Goal: Use online tool/utility: Use online tool/utility

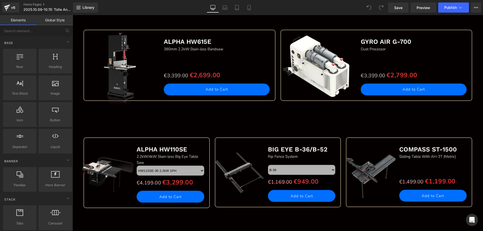
scroll to position [503, 0]
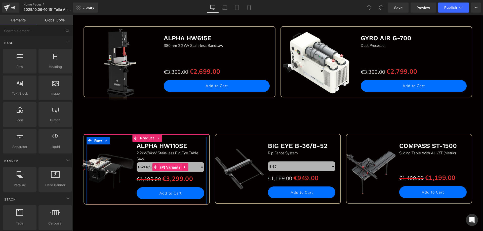
click at [167, 166] on span "(P) Variants" at bounding box center [170, 167] width 23 height 8
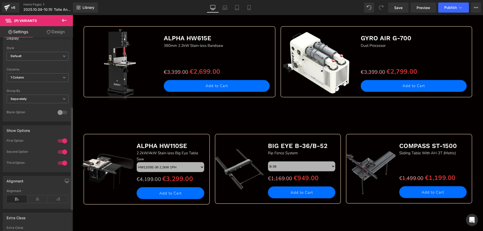
scroll to position [171, 0]
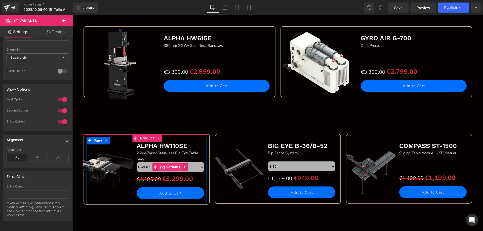
click at [164, 166] on span "(P) Variants" at bounding box center [170, 167] width 23 height 8
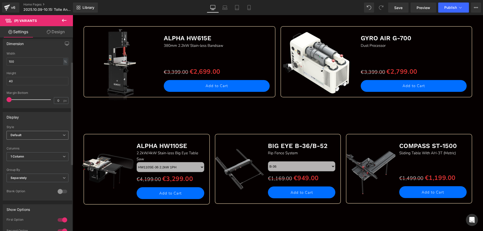
scroll to position [45, 0]
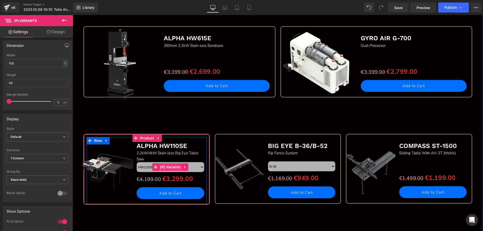
click at [169, 165] on span "(P) Variants" at bounding box center [170, 167] width 23 height 8
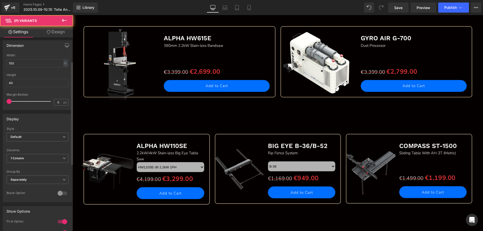
scroll to position [0, 0]
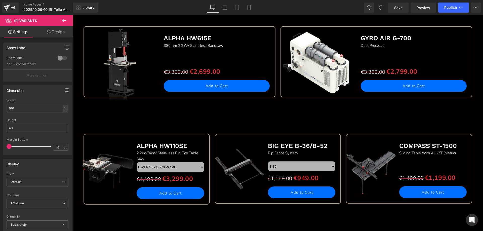
click at [61, 29] on link "Design" at bounding box center [55, 31] width 36 height 11
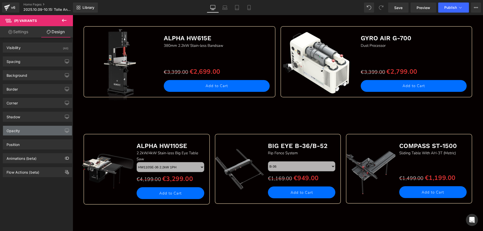
click at [23, 130] on div "Opacity" at bounding box center [37, 131] width 69 height 10
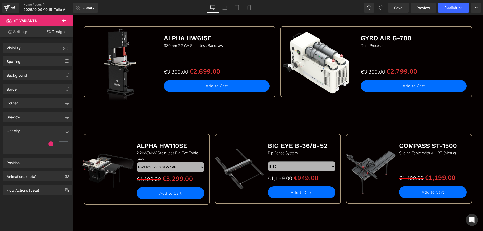
click at [23, 130] on div "Opacity" at bounding box center [37, 131] width 69 height 10
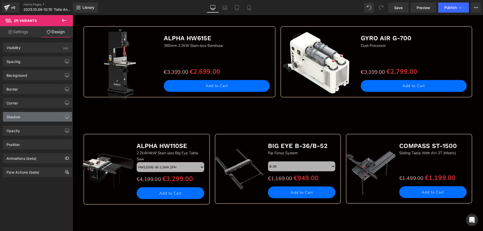
click at [28, 115] on div "Shadow" at bounding box center [37, 117] width 69 height 10
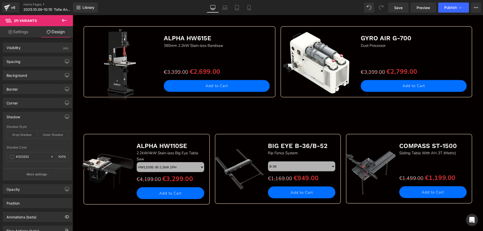
click at [28, 115] on div "Shadow" at bounding box center [37, 117] width 69 height 10
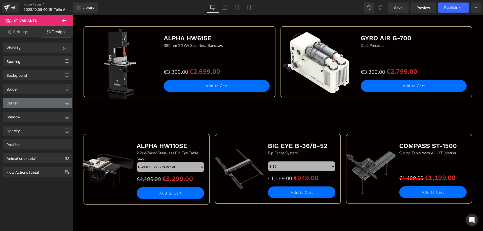
click at [29, 101] on div "Corner" at bounding box center [37, 103] width 69 height 10
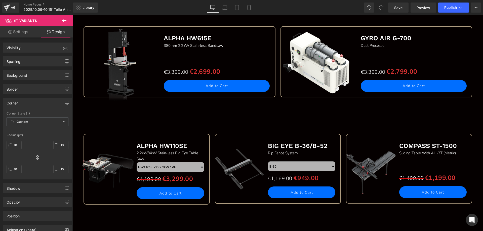
click at [29, 101] on div "Corner" at bounding box center [37, 103] width 69 height 10
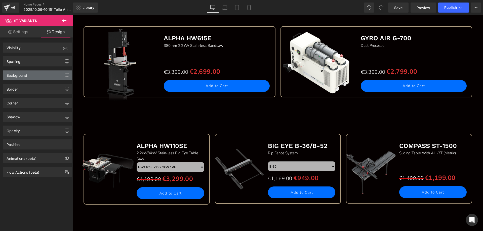
click at [28, 75] on div "Background" at bounding box center [37, 75] width 69 height 10
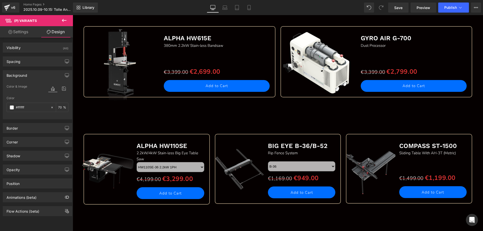
click at [28, 75] on div "Background" at bounding box center [37, 75] width 69 height 10
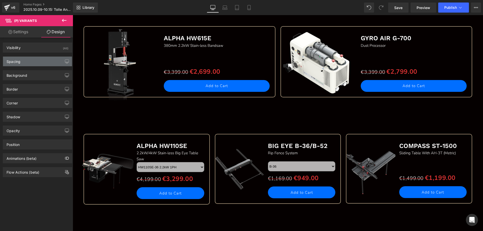
click at [31, 64] on div "Spacing" at bounding box center [37, 62] width 69 height 10
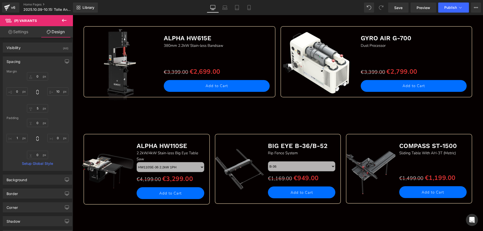
click at [31, 64] on div "Spacing" at bounding box center [37, 62] width 69 height 10
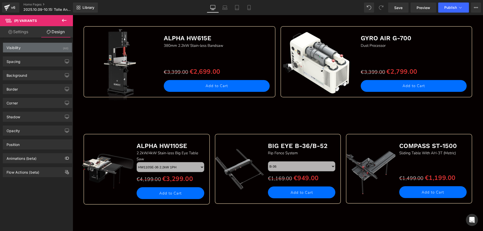
click at [32, 48] on div "Visibility (All)" at bounding box center [37, 48] width 69 height 10
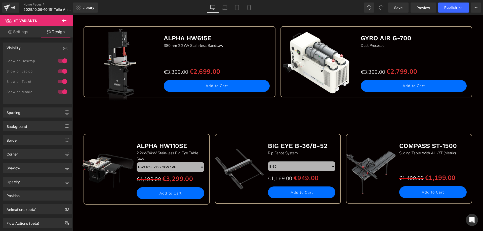
click at [32, 48] on div "Visibility (All)" at bounding box center [37, 48] width 69 height 10
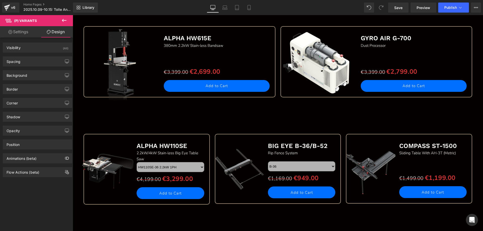
click at [24, 31] on link "Settings" at bounding box center [18, 31] width 36 height 11
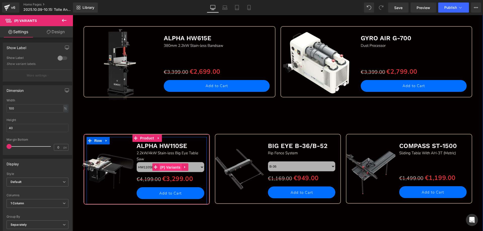
click at [166, 168] on span "(P) Variants" at bounding box center [170, 167] width 23 height 8
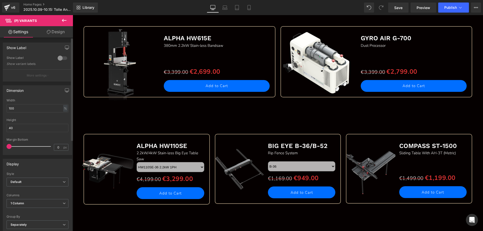
click at [7, 146] on span at bounding box center [9, 146] width 5 height 5
click at [57, 57] on div at bounding box center [62, 58] width 12 height 8
click at [57, 58] on div at bounding box center [62, 58] width 12 height 8
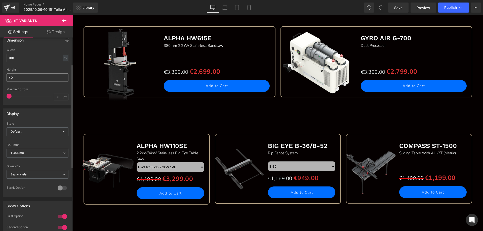
scroll to position [75, 0]
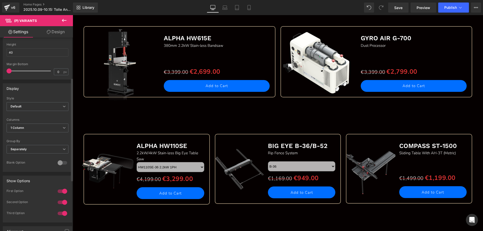
click at [49, 122] on div "Columns 1 Column 1 Column 2 Columns 3 Columns 4 Columns" at bounding box center [38, 128] width 62 height 20
click at [49, 127] on span "1 Column" at bounding box center [38, 127] width 62 height 9
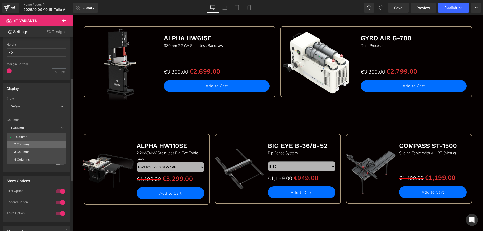
click at [30, 143] on li "2 Columns" at bounding box center [37, 145] width 60 height 8
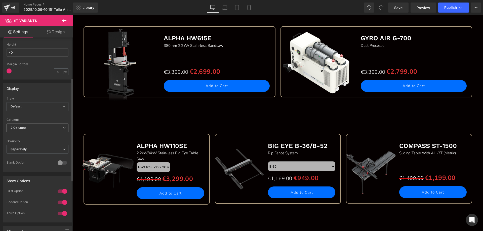
click at [37, 126] on span "2 Columns" at bounding box center [38, 127] width 62 height 9
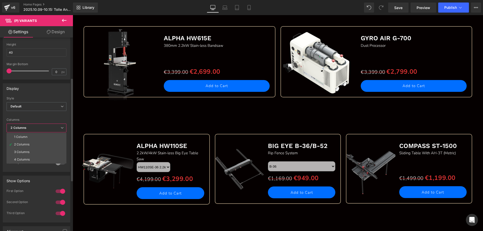
click at [29, 135] on li "1 Column" at bounding box center [37, 137] width 60 height 8
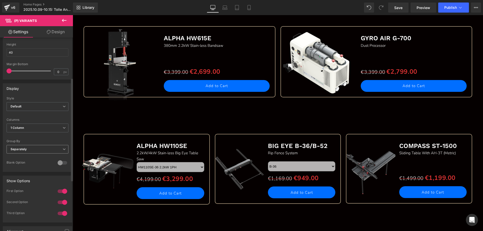
click at [42, 150] on span "Separately" at bounding box center [38, 149] width 62 height 9
click at [33, 157] on li "Default" at bounding box center [37, 158] width 60 height 8
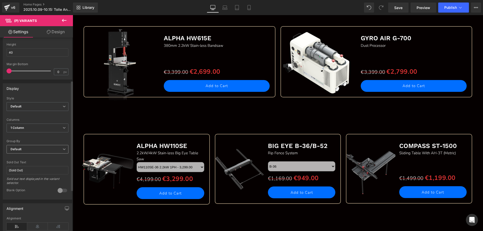
click at [36, 148] on span "Default" at bounding box center [38, 149] width 62 height 9
click at [25, 163] on li "Separately" at bounding box center [37, 166] width 60 height 8
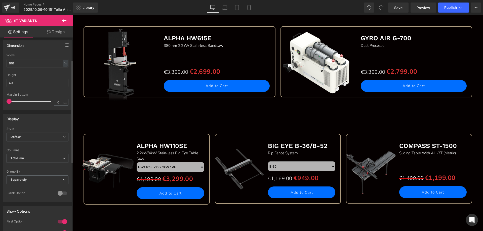
scroll to position [0, 0]
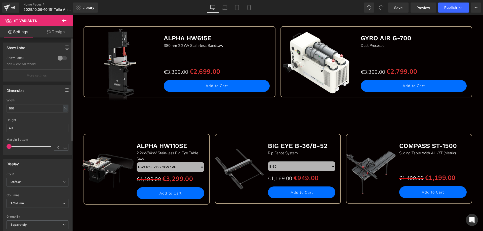
click at [18, 91] on div "Dimension" at bounding box center [15, 88] width 17 height 7
click at [63, 91] on button "button" at bounding box center [67, 90] width 8 height 10
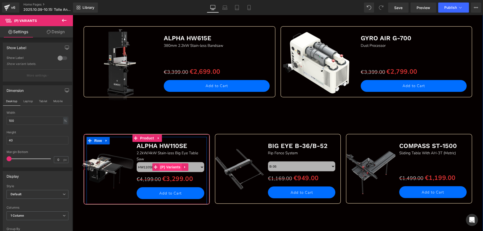
click at [167, 168] on span "(P) Variants" at bounding box center [170, 167] width 23 height 8
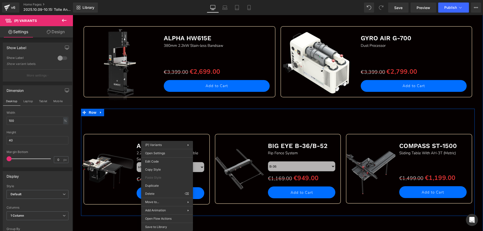
click at [159, 120] on div "Sale Off (P) Image ALPHA HW110SE Text Block 2.2kW/4kW Stain-less Big Eye Table …" at bounding box center [278, 162] width 394 height 107
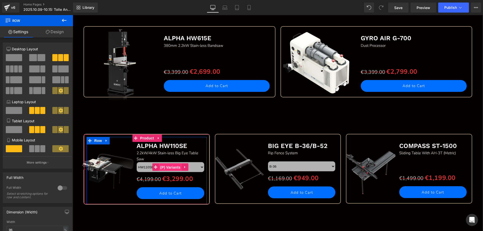
click at [169, 167] on span "(P) Variants" at bounding box center [170, 167] width 23 height 8
